Goal: Transaction & Acquisition: Purchase product/service

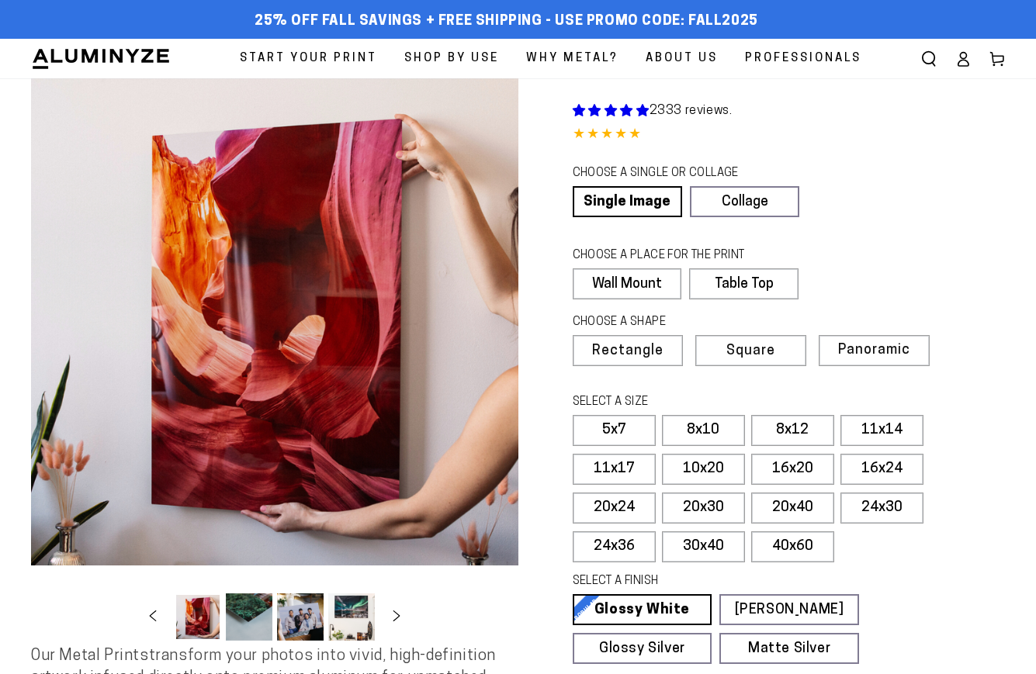
select select "**********"
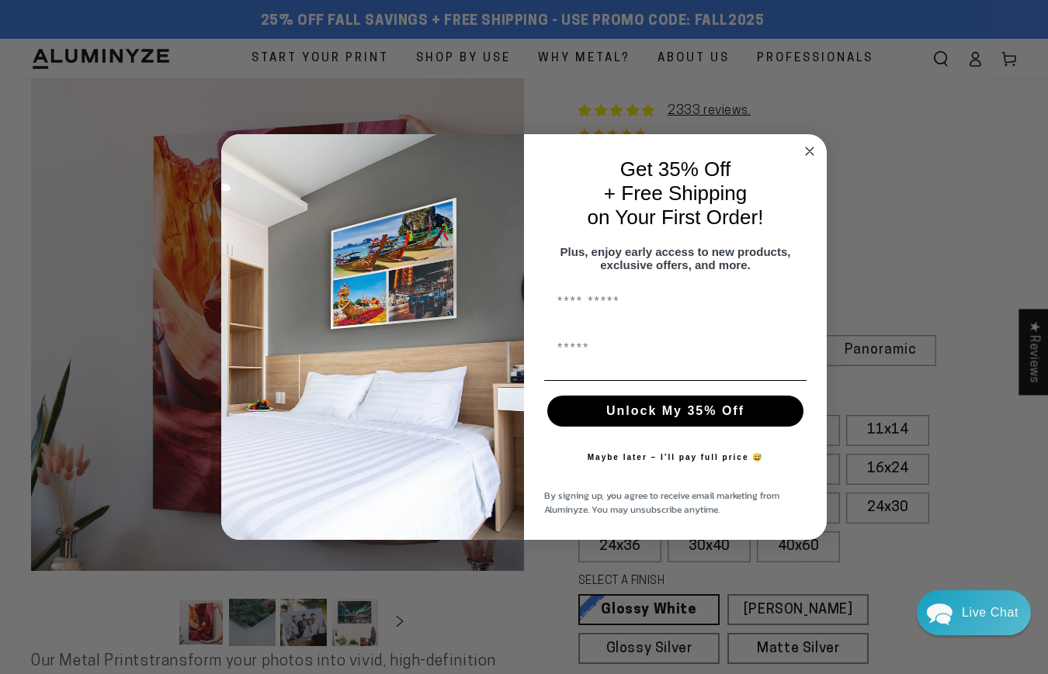
click at [815, 142] on circle "Close dialog" at bounding box center [810, 151] width 18 height 18
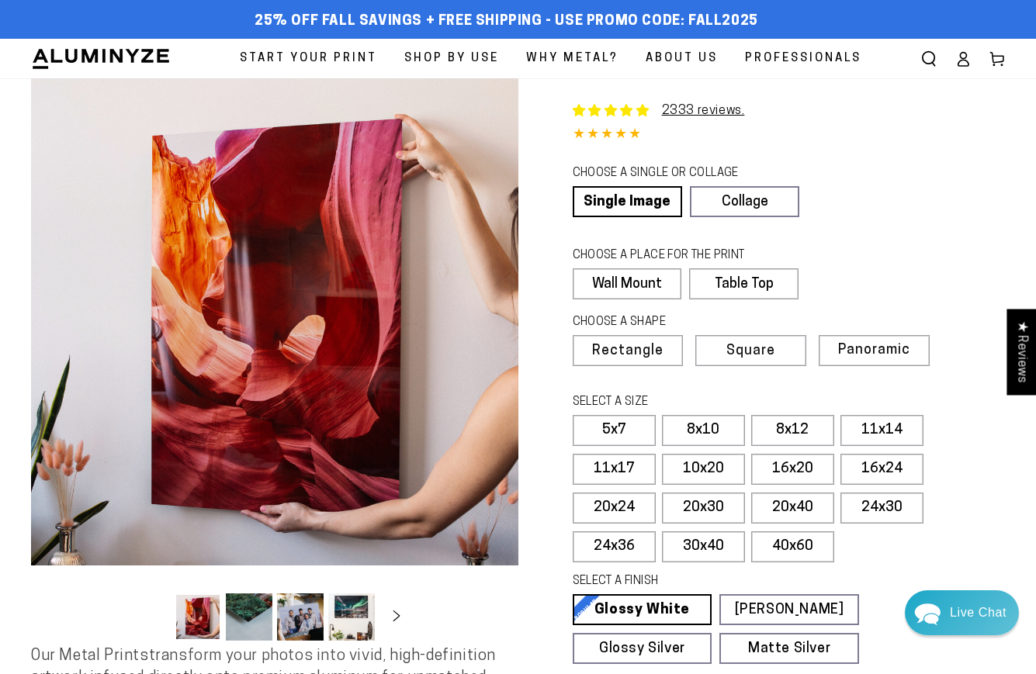
click at [959, 59] on icon at bounding box center [963, 59] width 16 height 16
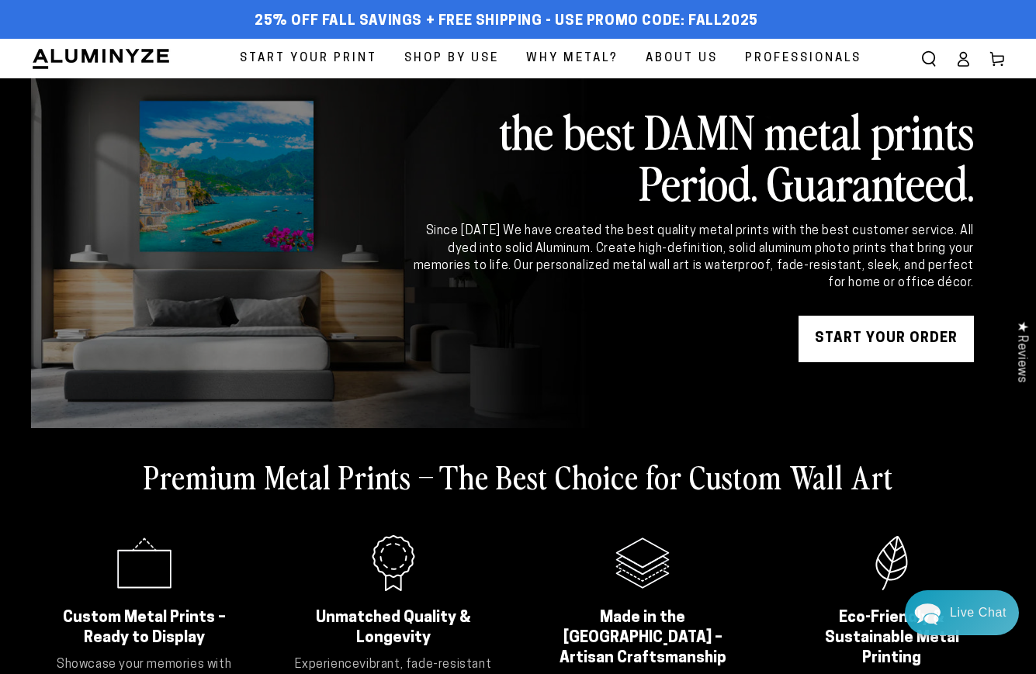
click at [347, 61] on span "Start Your Print" at bounding box center [308, 58] width 137 height 21
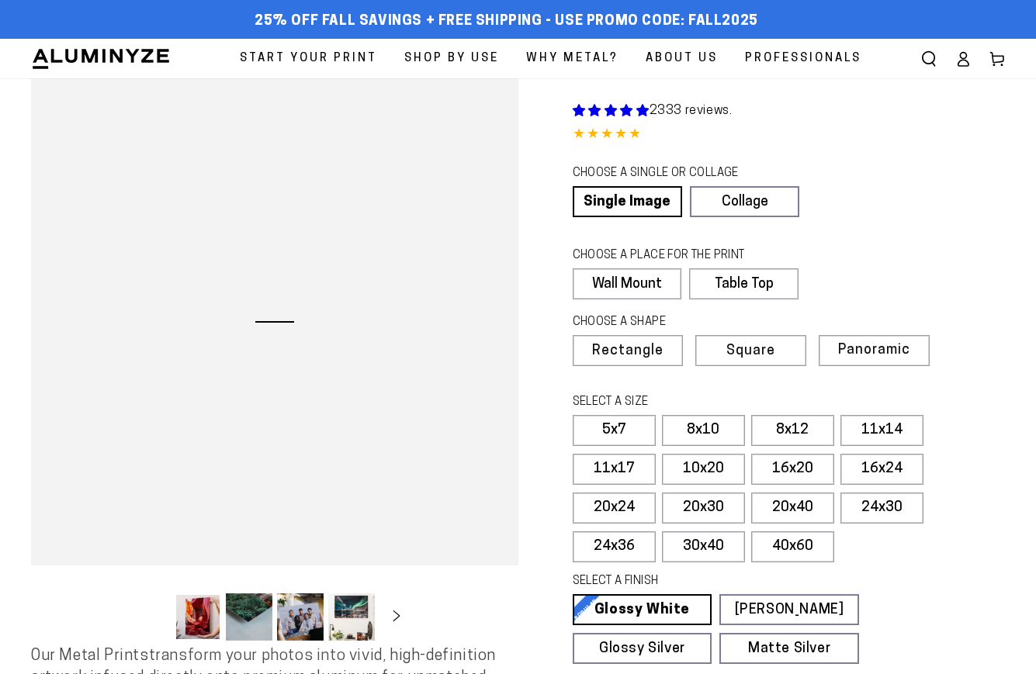
select select "**********"
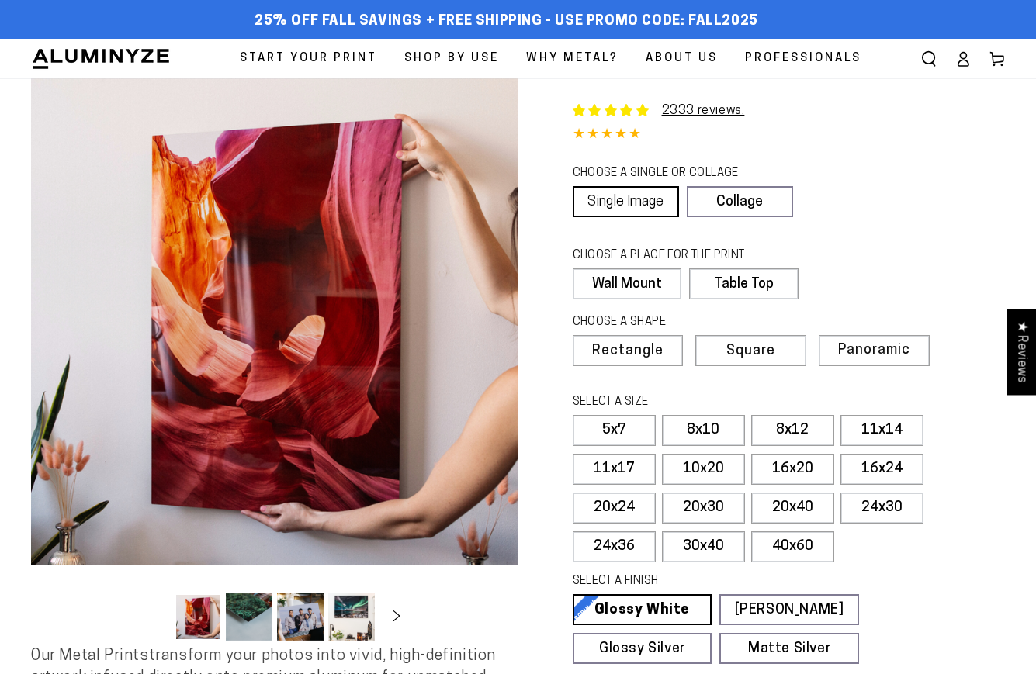
click at [631, 208] on link "Single Image" at bounding box center [626, 201] width 106 height 31
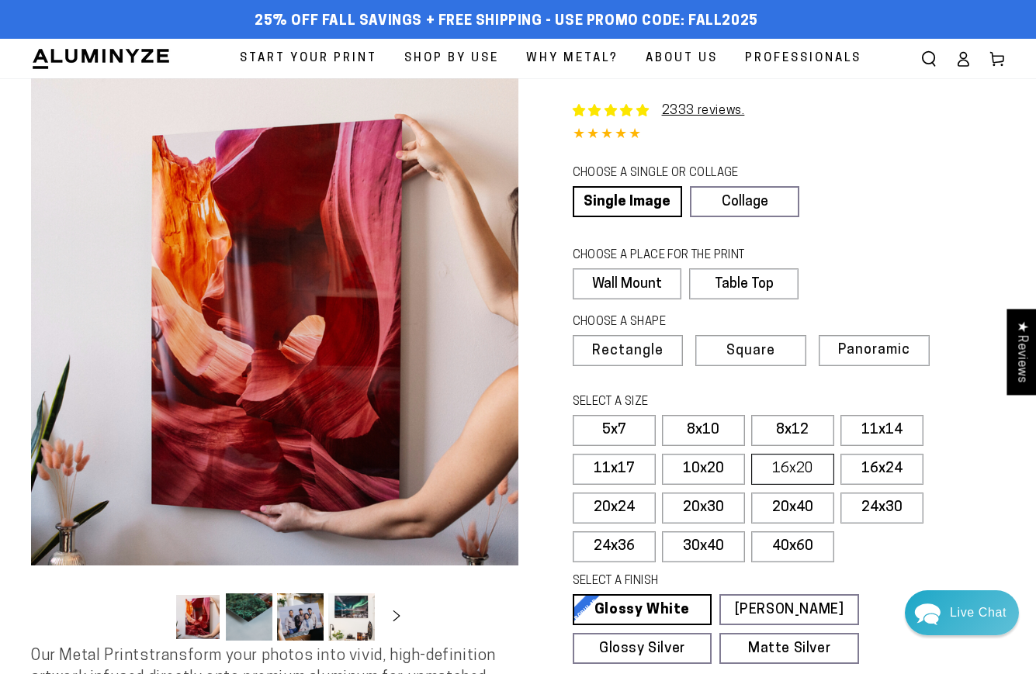
click at [815, 469] on label "16x20" at bounding box center [792, 469] width 83 height 31
click at [878, 469] on label "16x24" at bounding box center [881, 469] width 83 height 31
click at [642, 462] on label "11x17" at bounding box center [614, 469] width 83 height 31
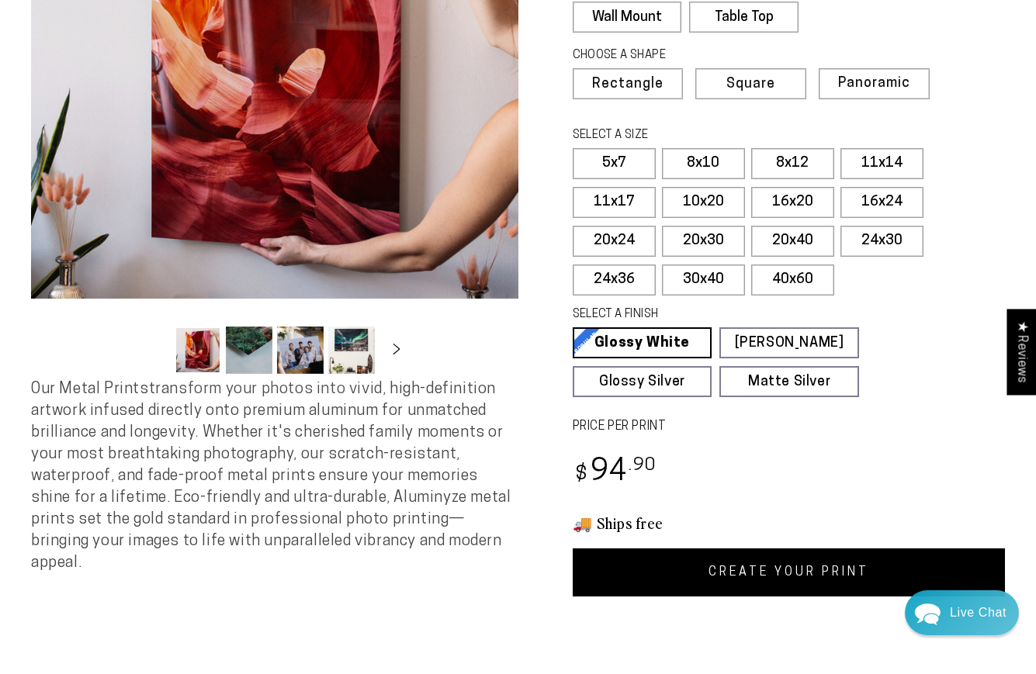
scroll to position [393, 0]
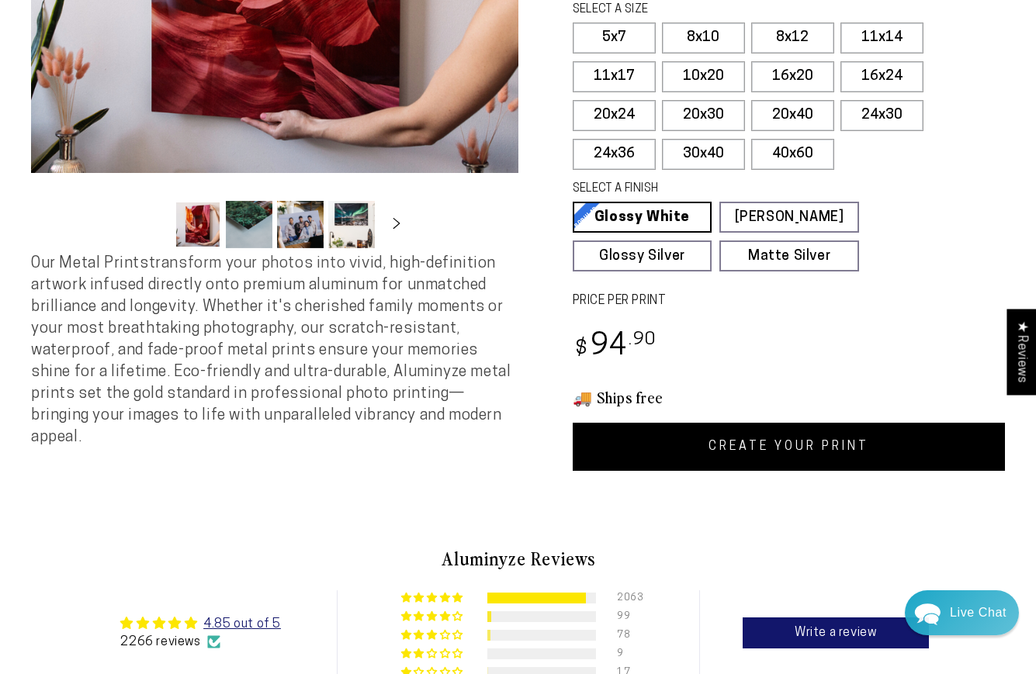
click at [807, 443] on link "CREATE YOUR PRINT" at bounding box center [789, 447] width 433 height 48
